Goal: Task Accomplishment & Management: Use online tool/utility

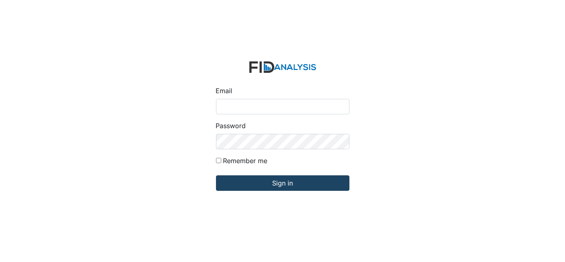
type input "[EMAIL_ADDRESS][DOMAIN_NAME]"
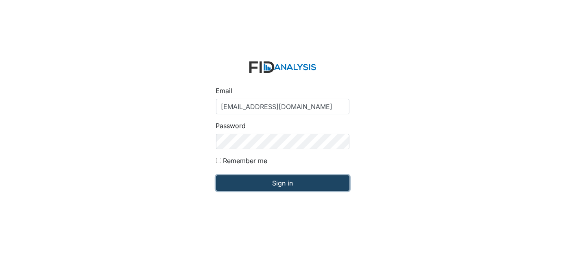
click at [295, 185] on input "Sign in" at bounding box center [282, 182] width 133 height 15
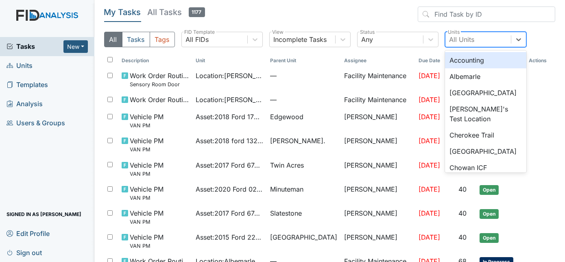
click at [478, 40] on div "All Units" at bounding box center [477, 39] width 65 height 15
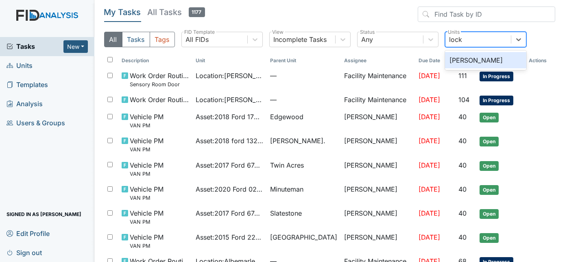
type input "lockw"
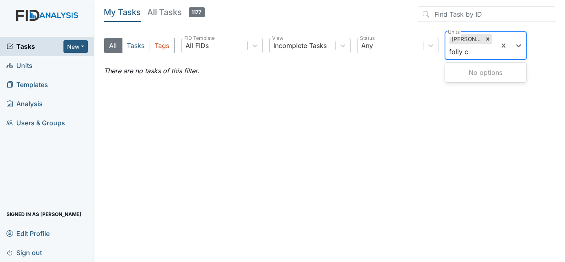
type input "folly"
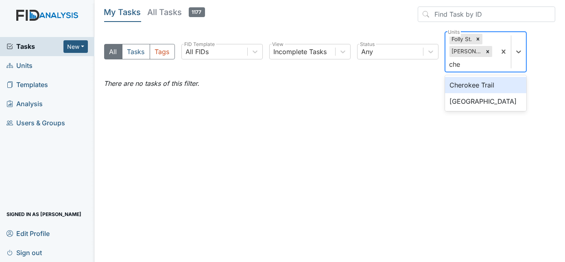
type input "[PERSON_NAME]"
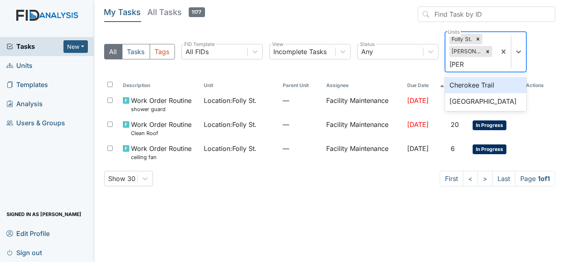
click at [481, 84] on div "Cherokee Trail" at bounding box center [485, 85] width 81 height 16
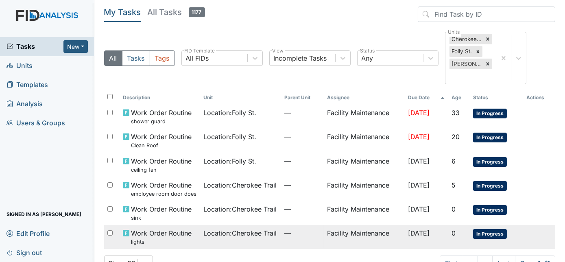
click at [324, 235] on td "Facility Maintenance" at bounding box center [364, 237] width 81 height 24
